Goal: Task Accomplishment & Management: Manage account settings

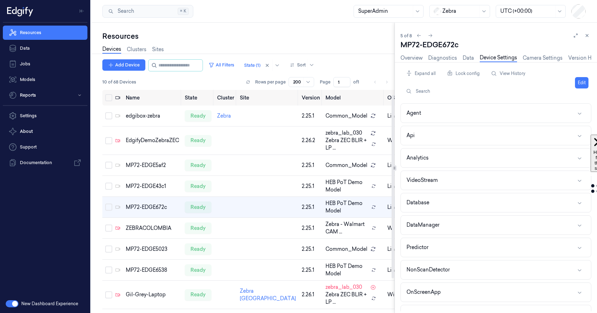
scroll to position [179, 0]
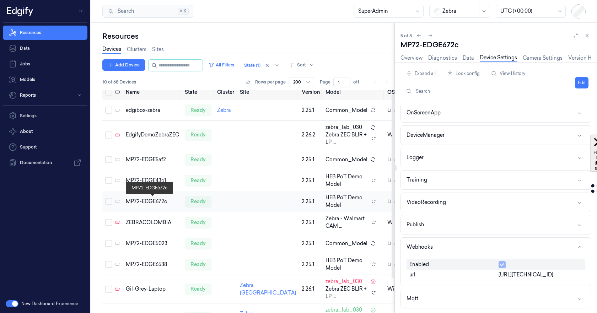
click at [138, 202] on div "MP72-EDGE672c" at bounding box center [152, 201] width 53 height 7
click at [489, 58] on link "Device Settings" at bounding box center [498, 58] width 37 height 8
click at [577, 85] on button "Edit" at bounding box center [582, 82] width 14 height 11
click at [543, 275] on input "[URL][TECHNICAL_ID]" at bounding box center [541, 275] width 84 height 9
type input "[URL]"
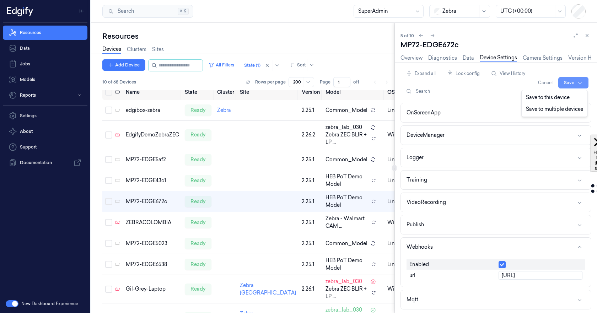
click at [565, 83] on html "Resources Data Jobs Models Reports Settings About Support Documentation New Das…" at bounding box center [298, 156] width 597 height 313
click at [551, 98] on div "Save to this device" at bounding box center [554, 98] width 63 height 12
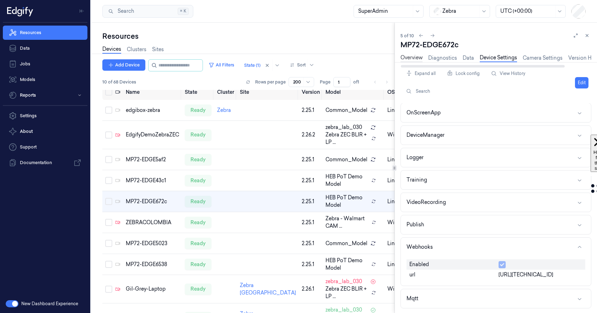
click at [420, 57] on link "Overview" at bounding box center [412, 58] width 22 height 8
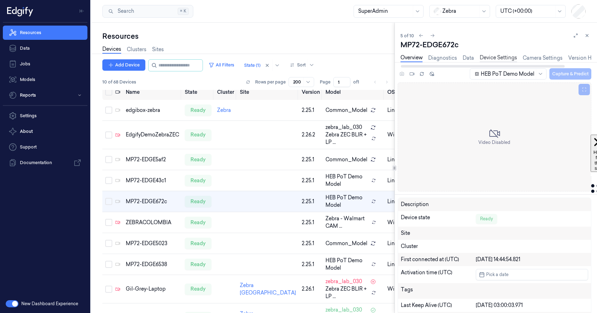
click at [493, 58] on link "Device Settings" at bounding box center [498, 58] width 37 height 8
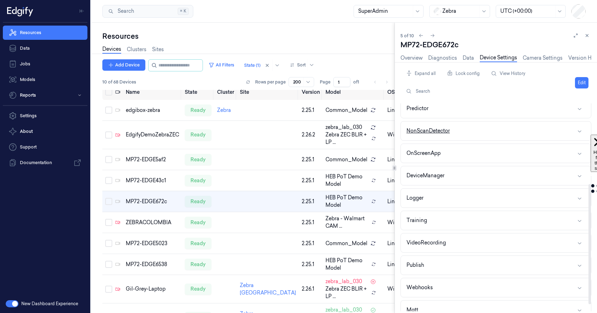
scroll to position [139, 0]
click at [474, 288] on button "Webhooks" at bounding box center [496, 287] width 190 height 19
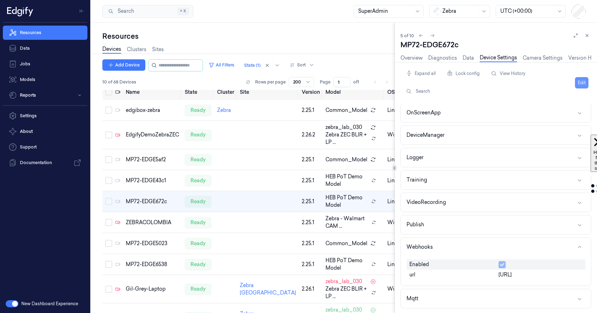
click at [582, 84] on button "Edit" at bounding box center [582, 82] width 14 height 11
click at [543, 275] on input "[URL]" at bounding box center [541, 275] width 84 height 9
type input "[URL][TECHNICAL_ID]"
click at [566, 81] on html "Resources Data Jobs Models Reports Settings About Support Documentation New Das…" at bounding box center [298, 156] width 597 height 313
click at [542, 101] on div "Save to this device" at bounding box center [554, 98] width 63 height 12
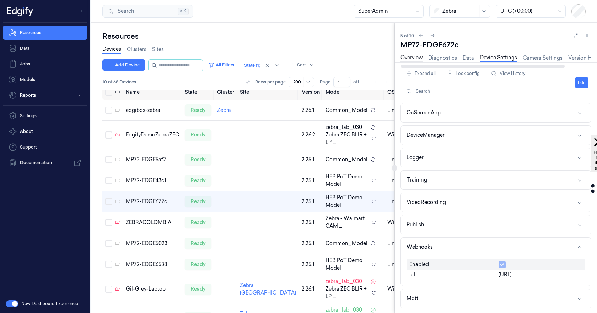
click at [409, 60] on link "Overview" at bounding box center [412, 58] width 22 height 8
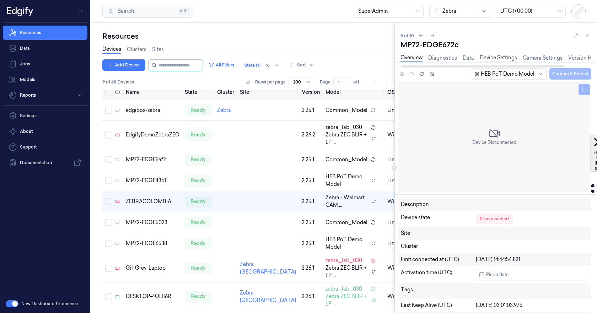
click at [491, 60] on link "Device Settings" at bounding box center [498, 58] width 37 height 8
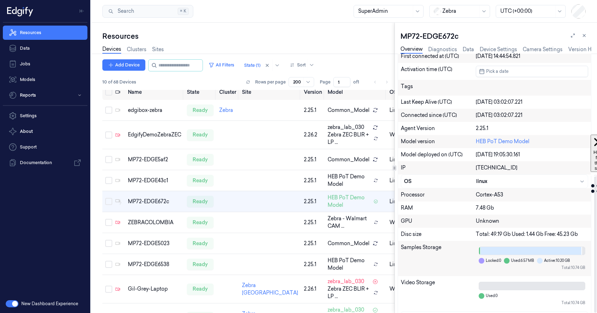
scroll to position [226, 0]
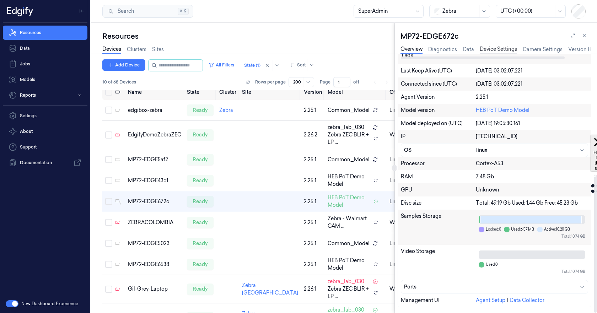
click at [487, 49] on link "Device Settings" at bounding box center [498, 49] width 37 height 8
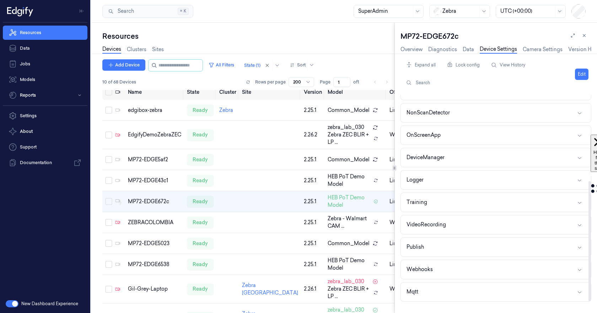
scroll to position [149, 0]
click at [506, 274] on button "Webhooks" at bounding box center [496, 269] width 190 height 19
